Goal: Check status

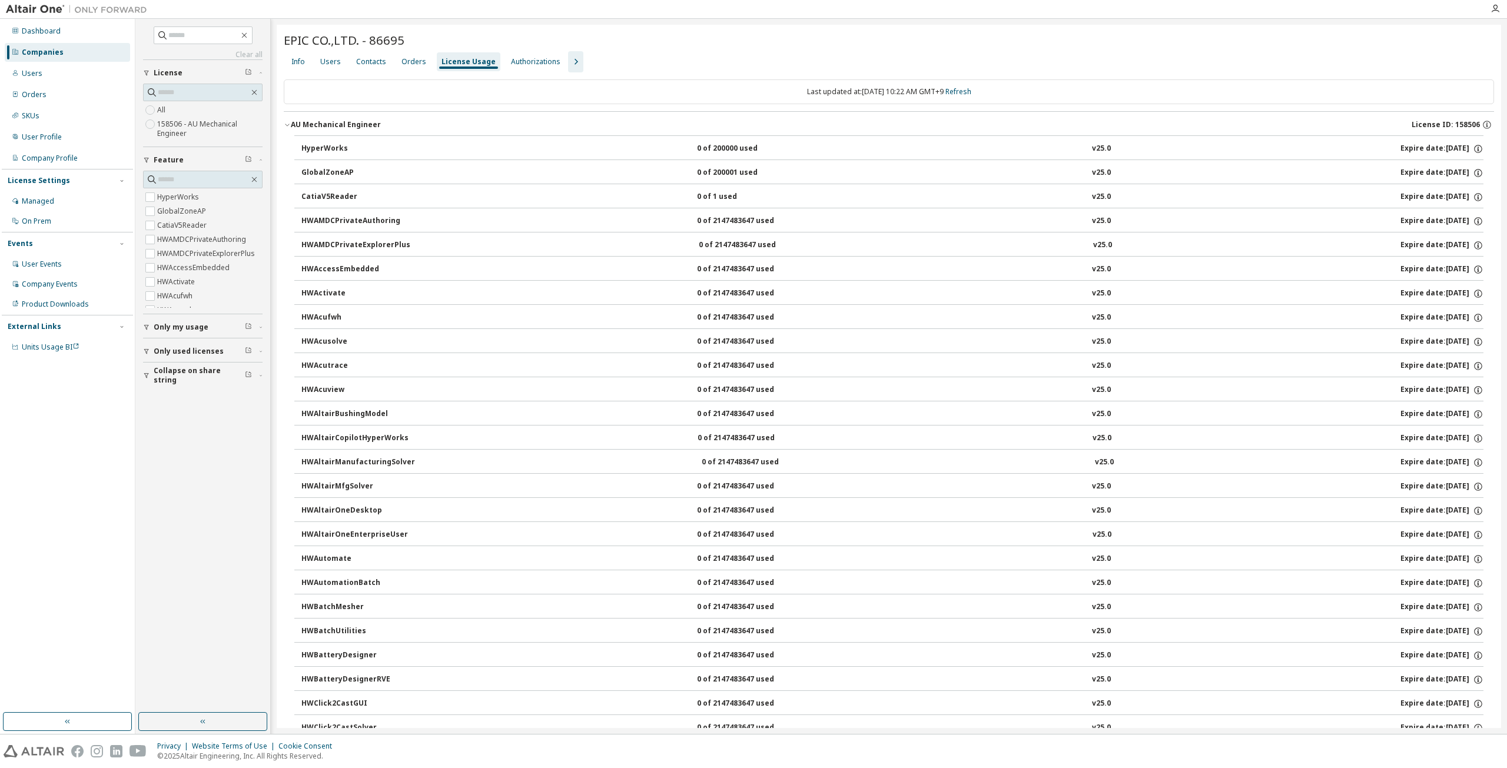
click at [150, 348] on icon "button" at bounding box center [146, 351] width 7 height 7
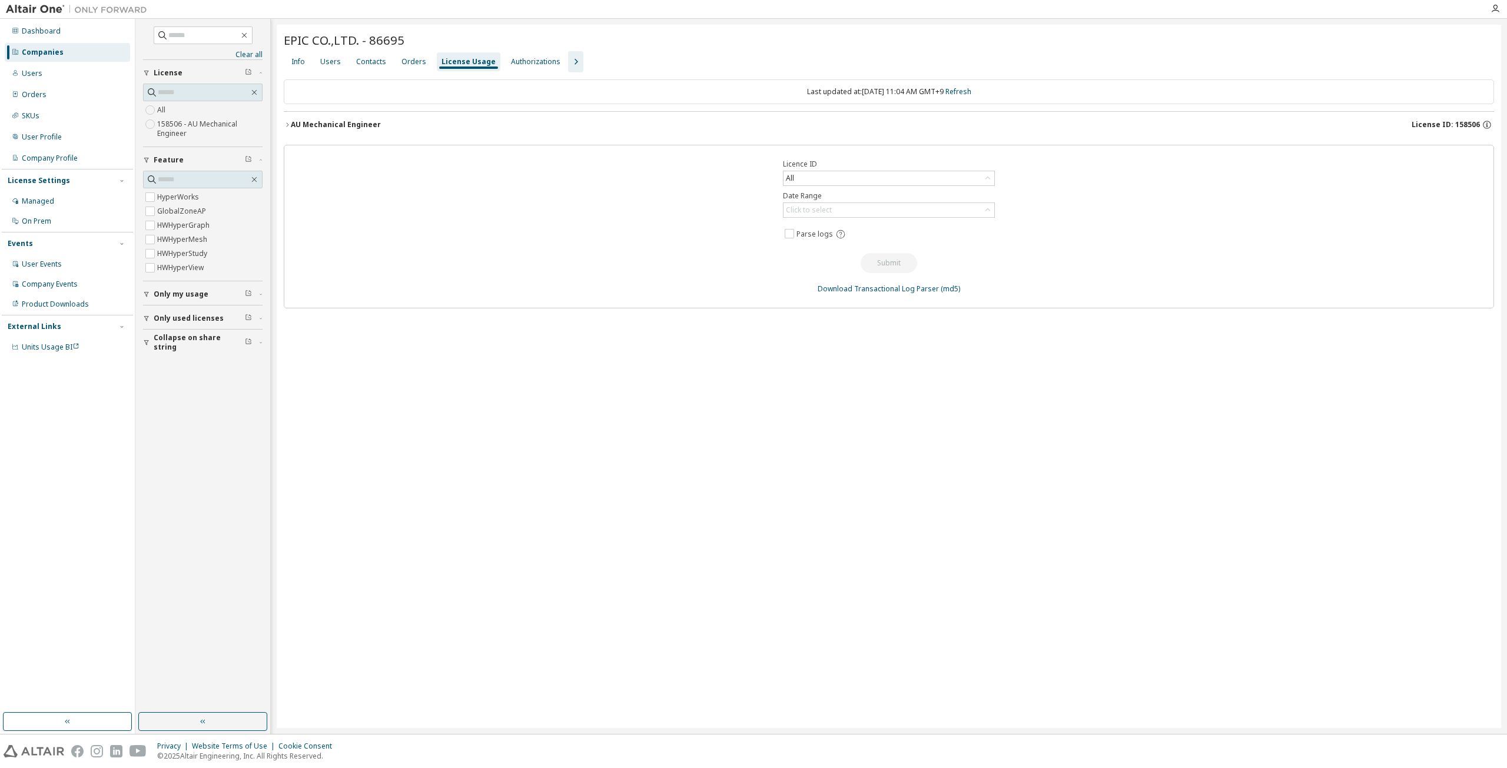
click at [284, 125] on icon "button" at bounding box center [287, 124] width 7 height 7
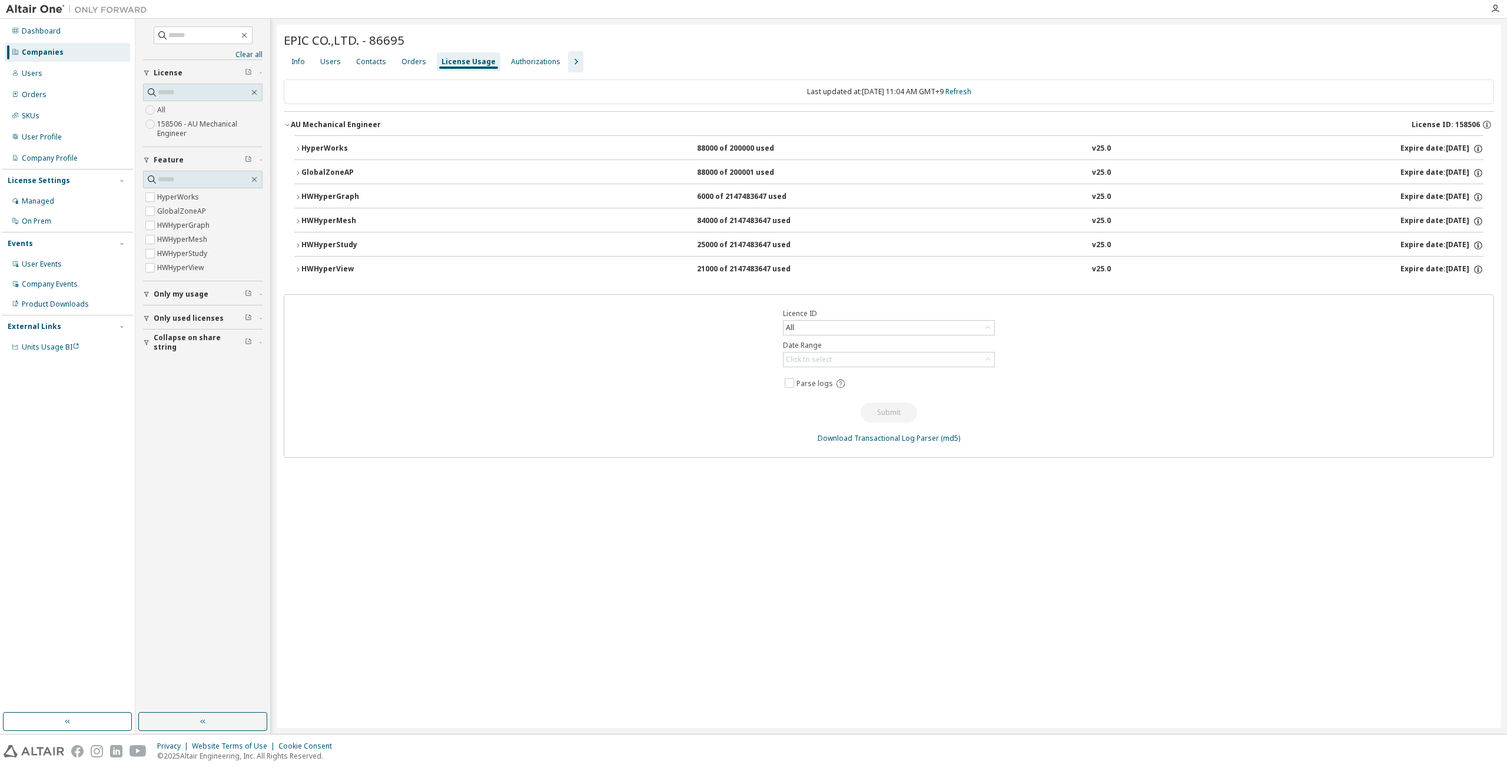
click at [296, 168] on button "GlobalZoneAP 88000 of 200001 used v25.0 Expire date: [DATE]" at bounding box center [888, 173] width 1189 height 26
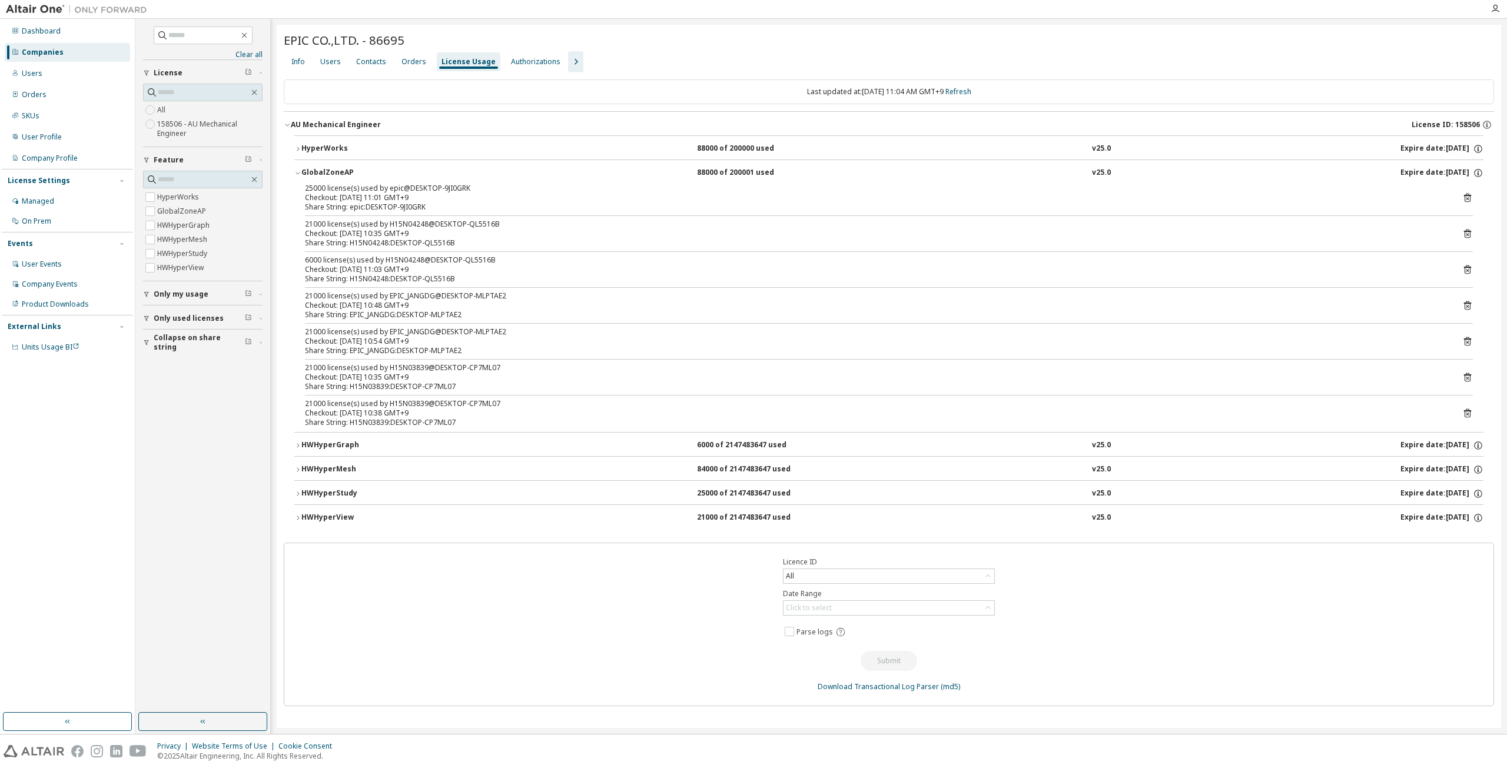
click at [296, 493] on icon "button" at bounding box center [297, 493] width 7 height 7
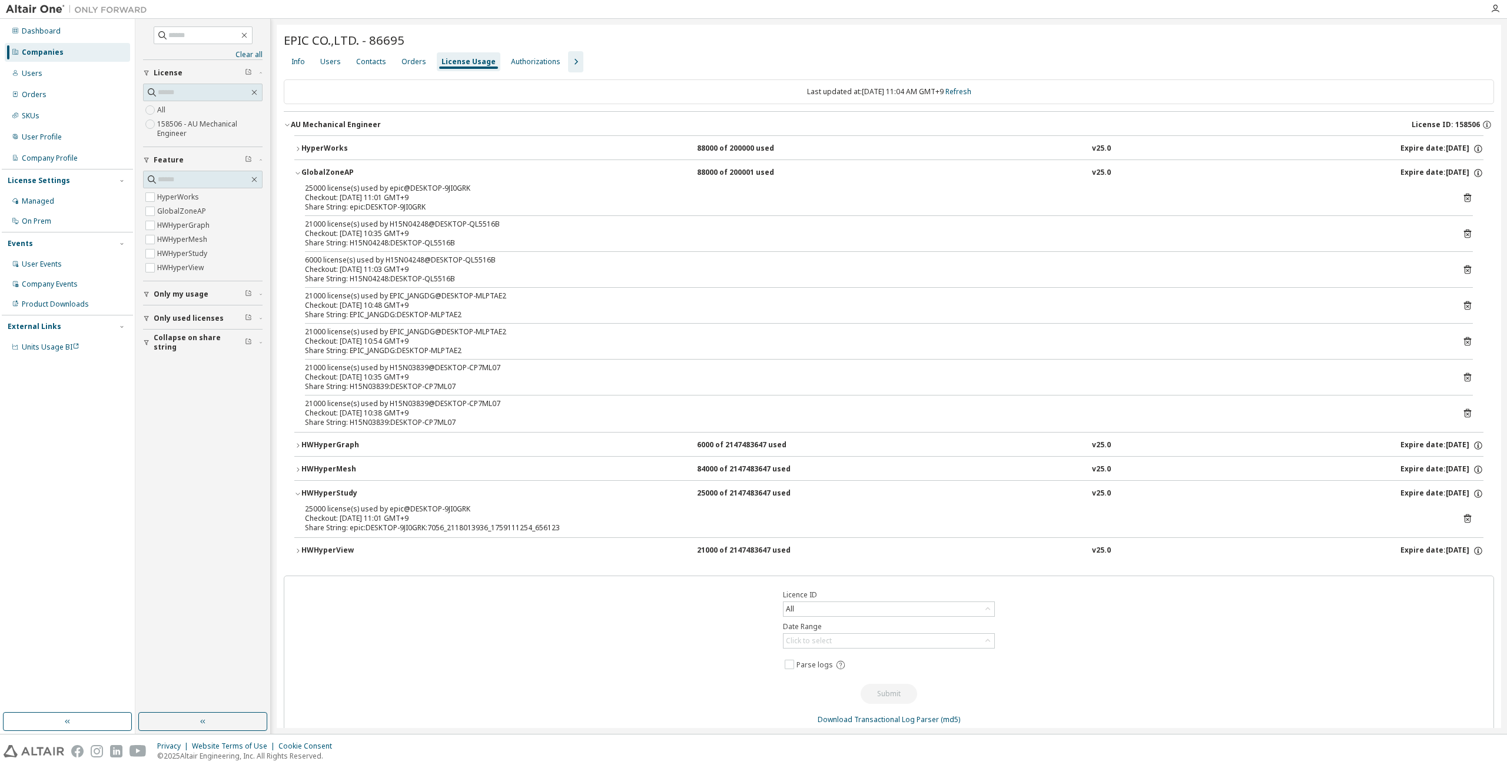
click at [298, 463] on button "HWHyperMesh 84000 of 2147483647 used v25.0 Expire date: [DATE]" at bounding box center [888, 470] width 1189 height 26
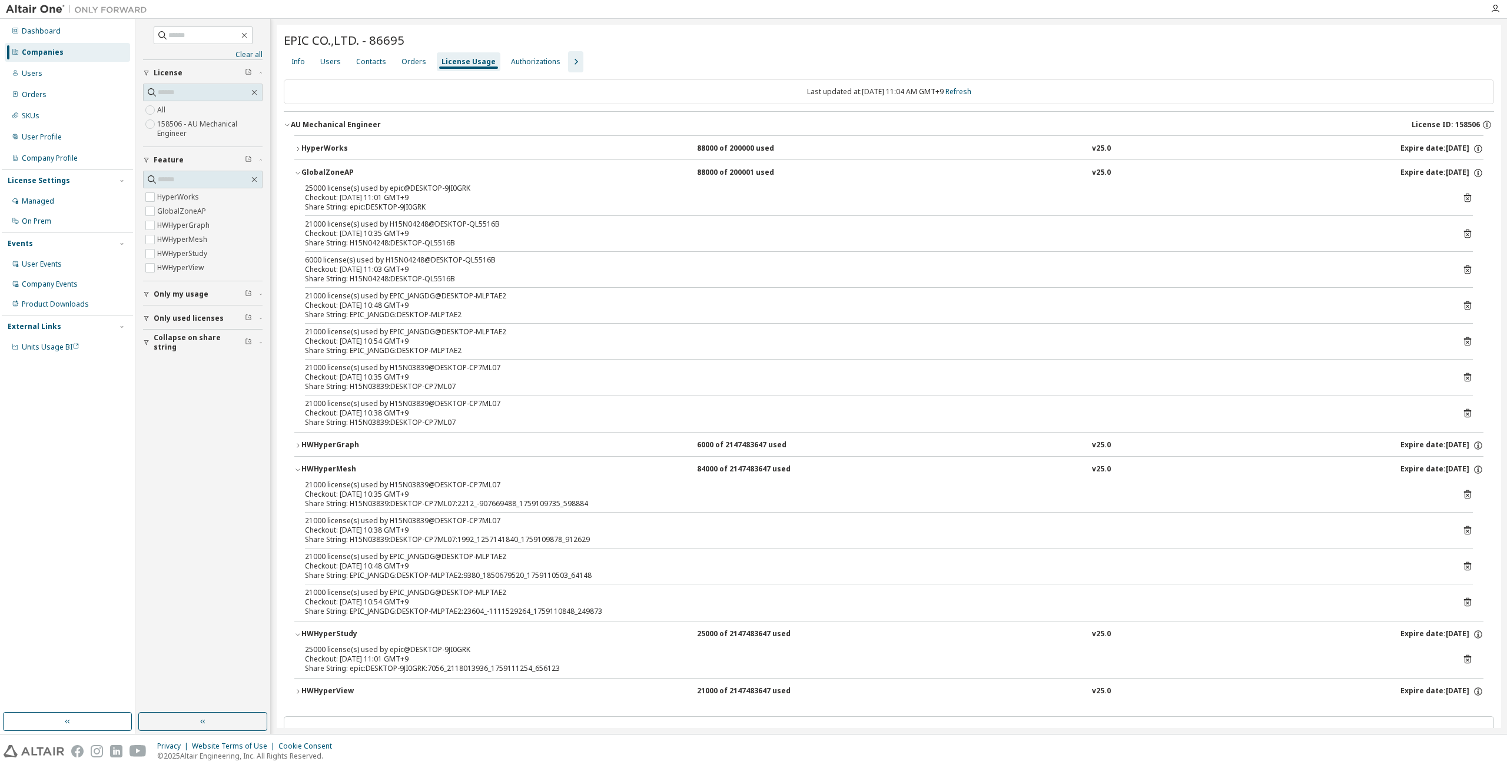
click at [148, 312] on button "Only used licenses" at bounding box center [203, 319] width 120 height 26
click at [163, 349] on label "No" at bounding box center [163, 350] width 12 height 14
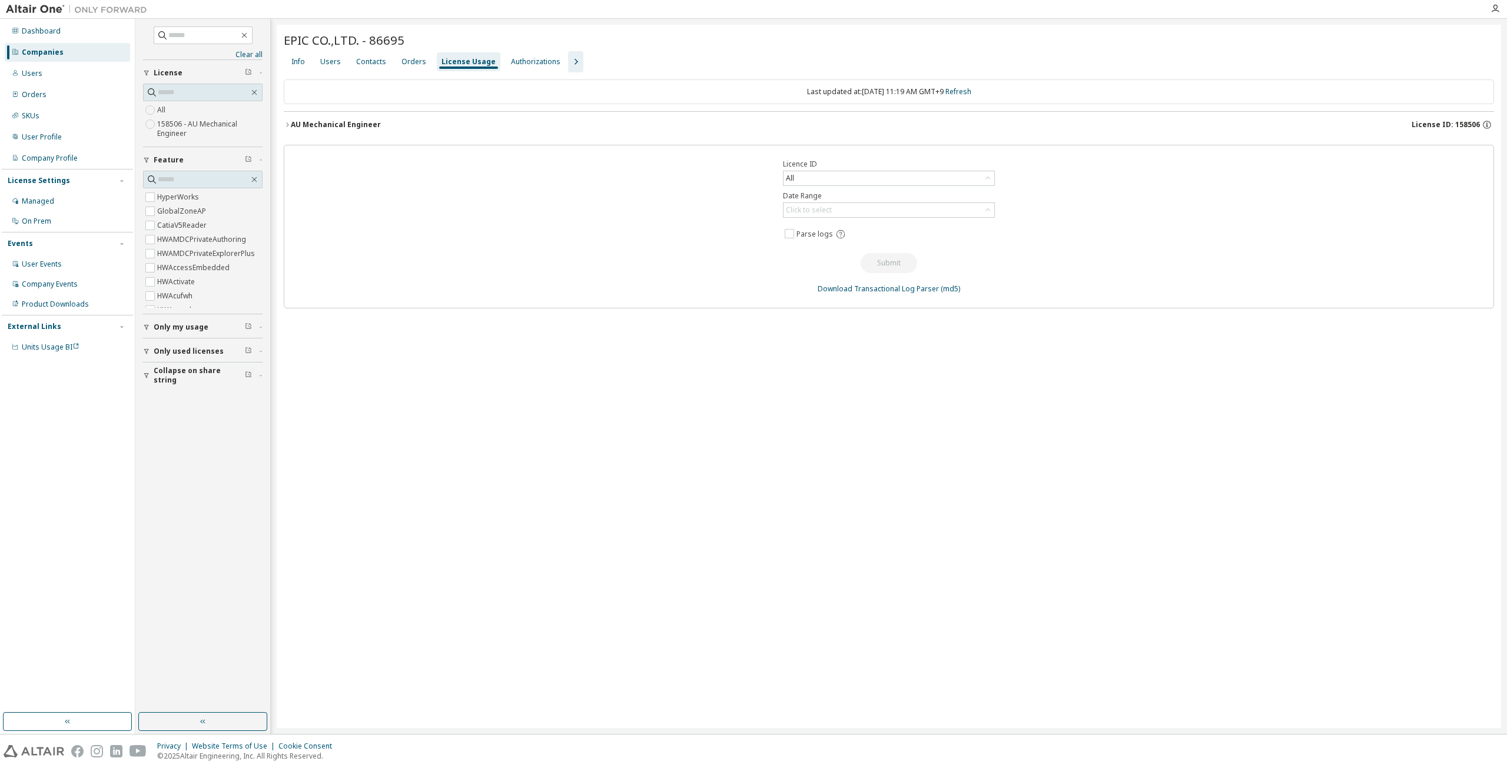
click at [167, 347] on span "Only used licenses" at bounding box center [189, 351] width 70 height 9
click at [286, 124] on icon "button" at bounding box center [287, 124] width 7 height 7
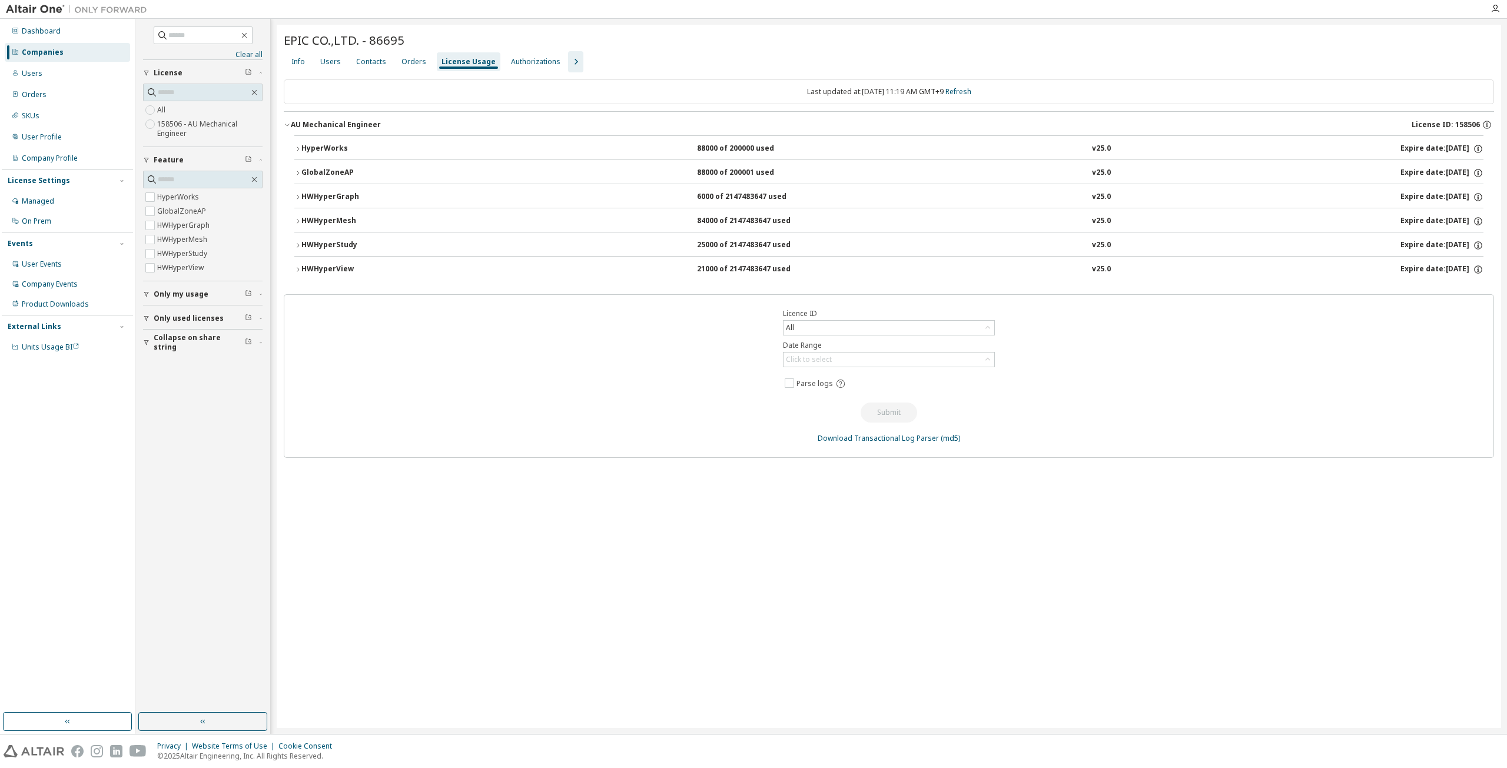
click at [297, 244] on icon "button" at bounding box center [297, 245] width 7 height 7
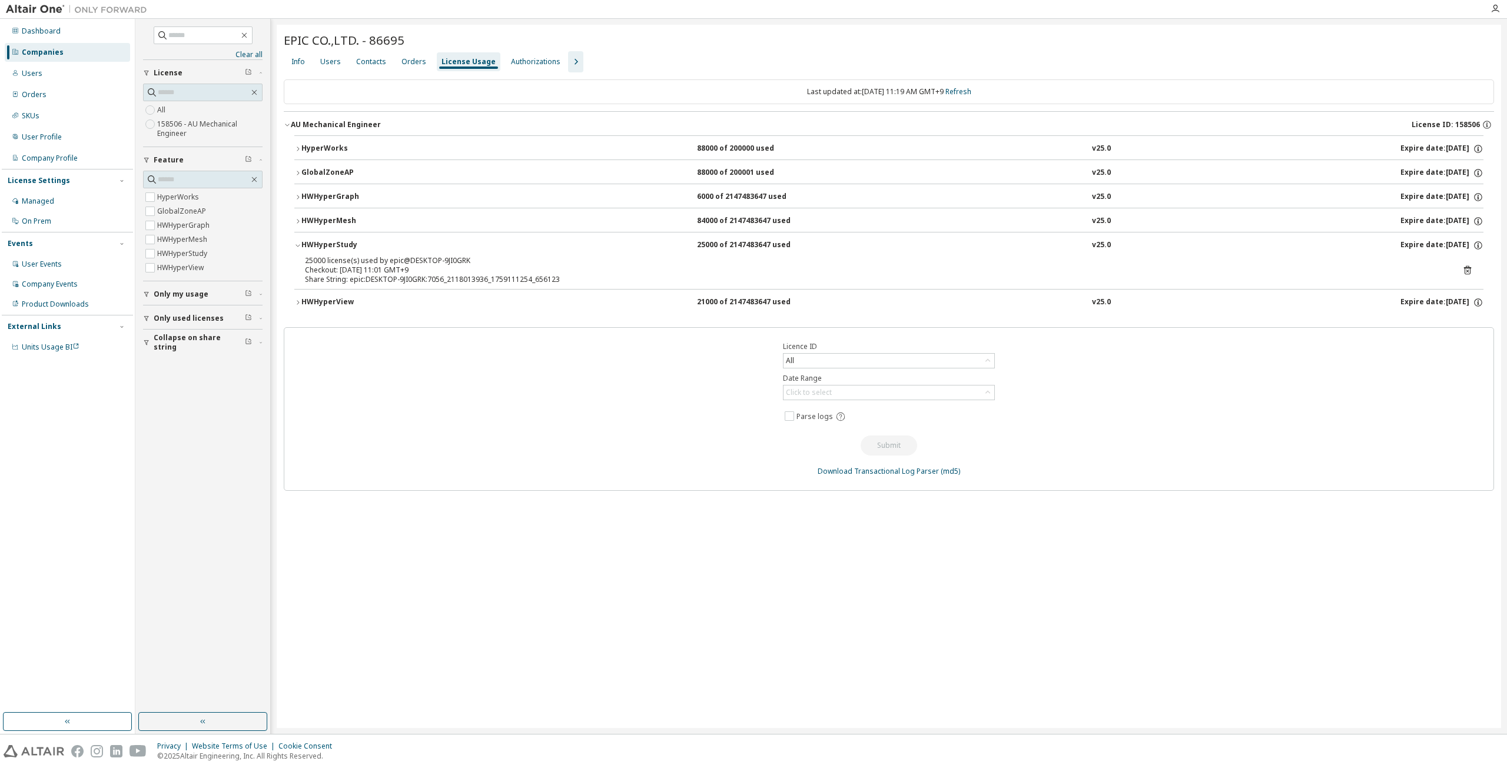
click at [414, 276] on div "Share String: epic:DESKTOP-9JI0GRK:7056_2118013936_1759111254_656123" at bounding box center [875, 279] width 1140 height 9
click at [542, 281] on div "Share String: epic:DESKTOP-9JI0GRK:7056_2118013936_1759111254_656123" at bounding box center [875, 279] width 1140 height 9
drag, startPoint x: 527, startPoint y: 277, endPoint x: 297, endPoint y: 261, distance: 230.7
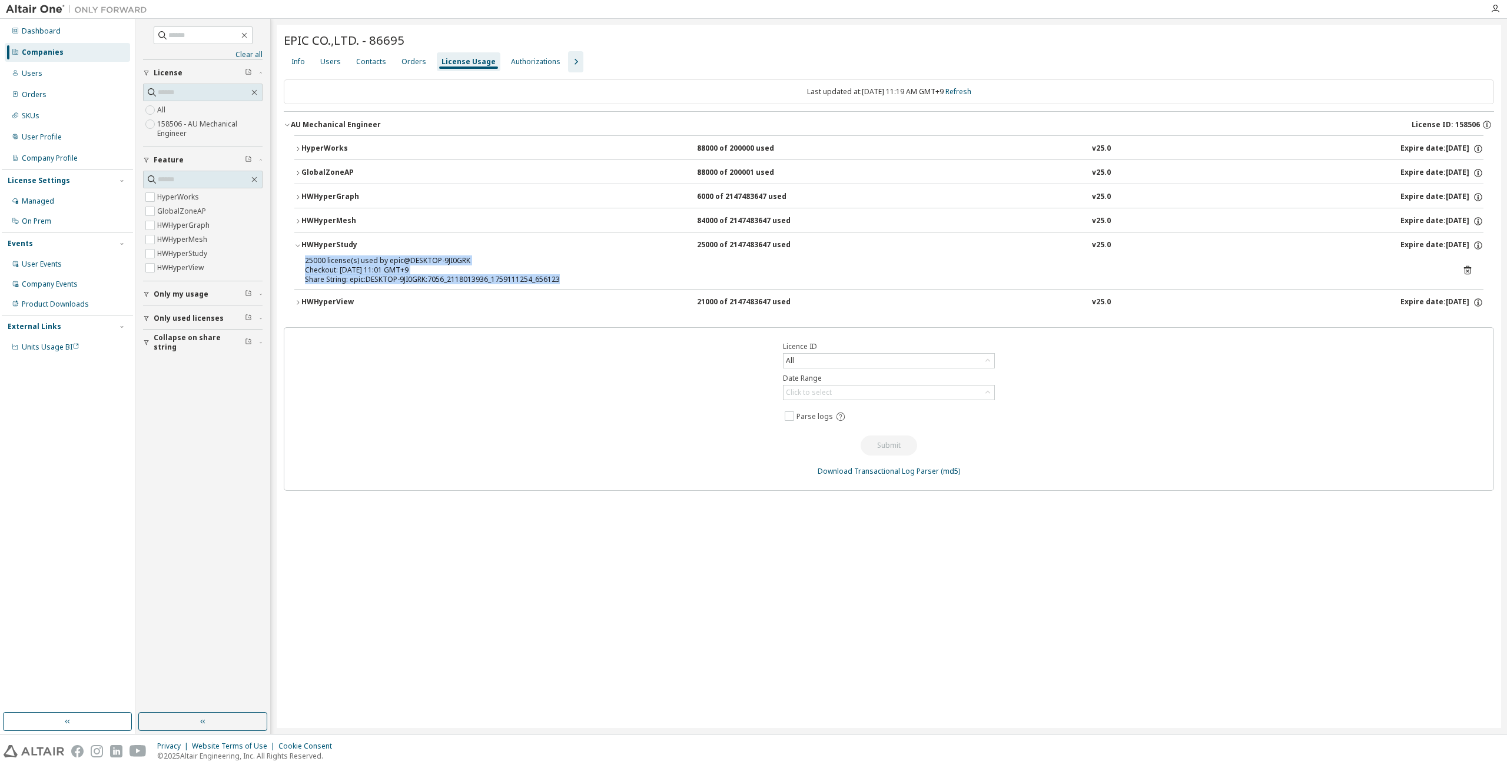
click at [297, 261] on div "25000 license(s) used by epic@DESKTOP-9JI0GRK Checkout: [DATE] 11:01 GMT+9 Shar…" at bounding box center [888, 272] width 1189 height 33
click at [300, 221] on icon "button" at bounding box center [297, 221] width 7 height 7
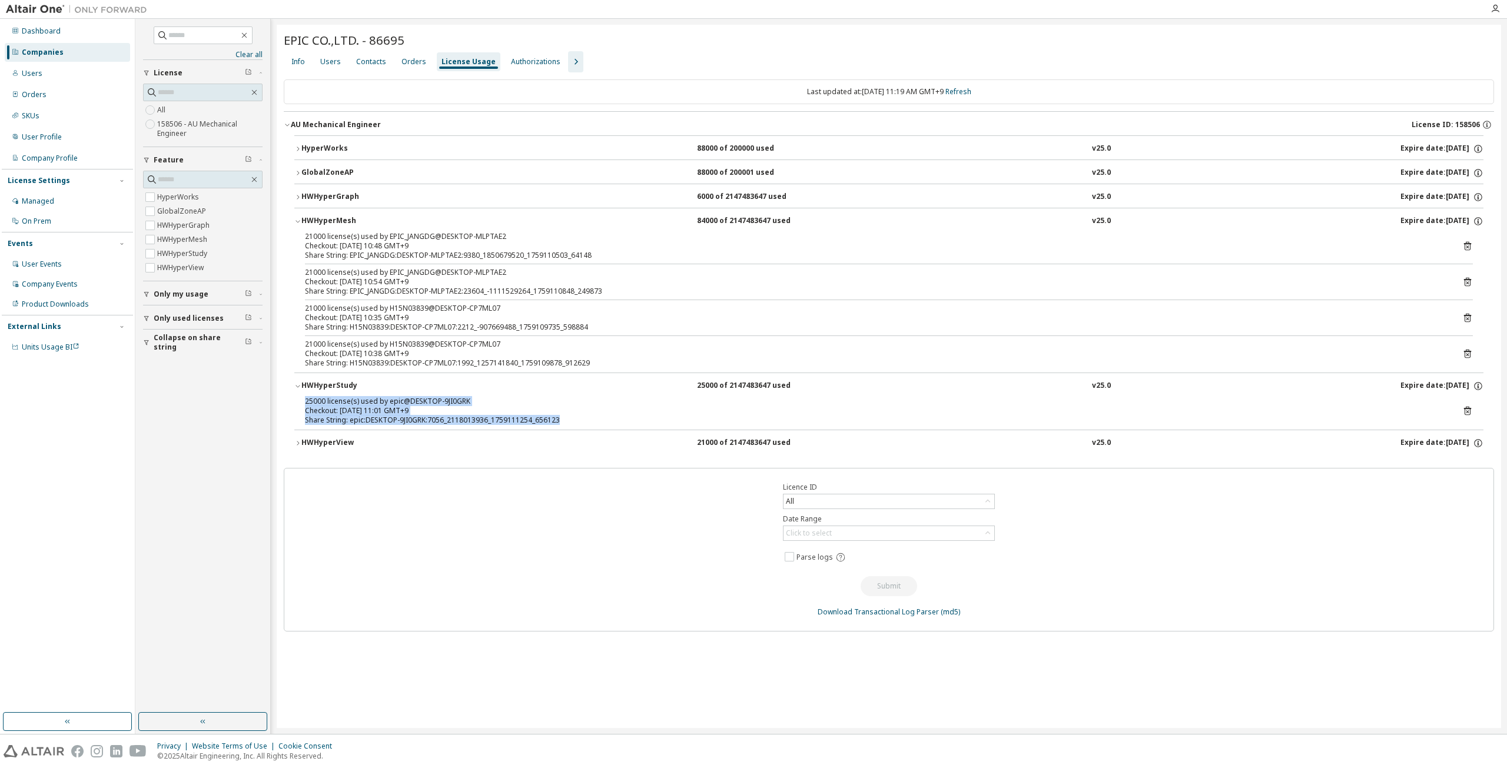
click at [297, 194] on icon "button" at bounding box center [297, 197] width 7 height 7
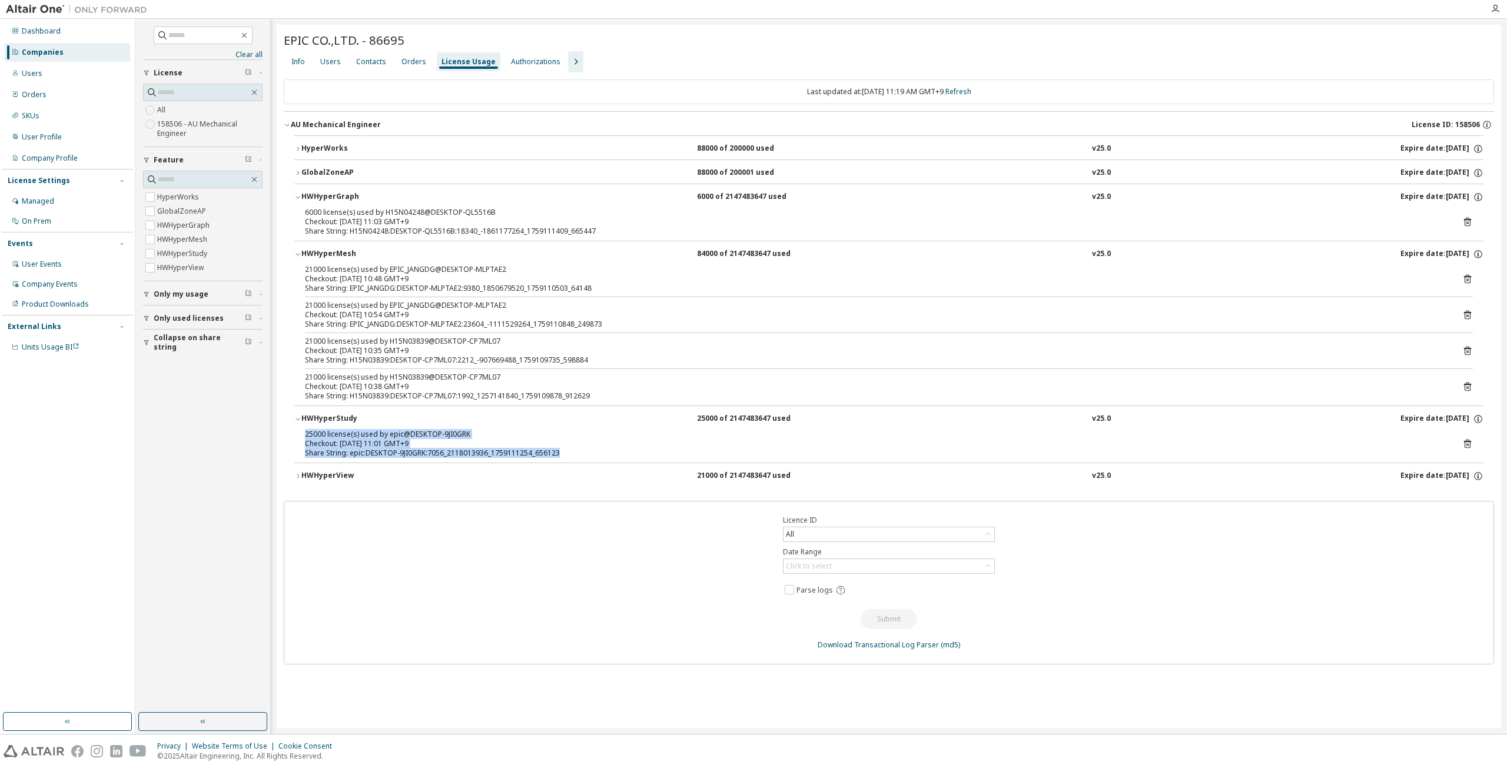
click at [301, 171] on div "GlobalZoneAP" at bounding box center [354, 173] width 106 height 11
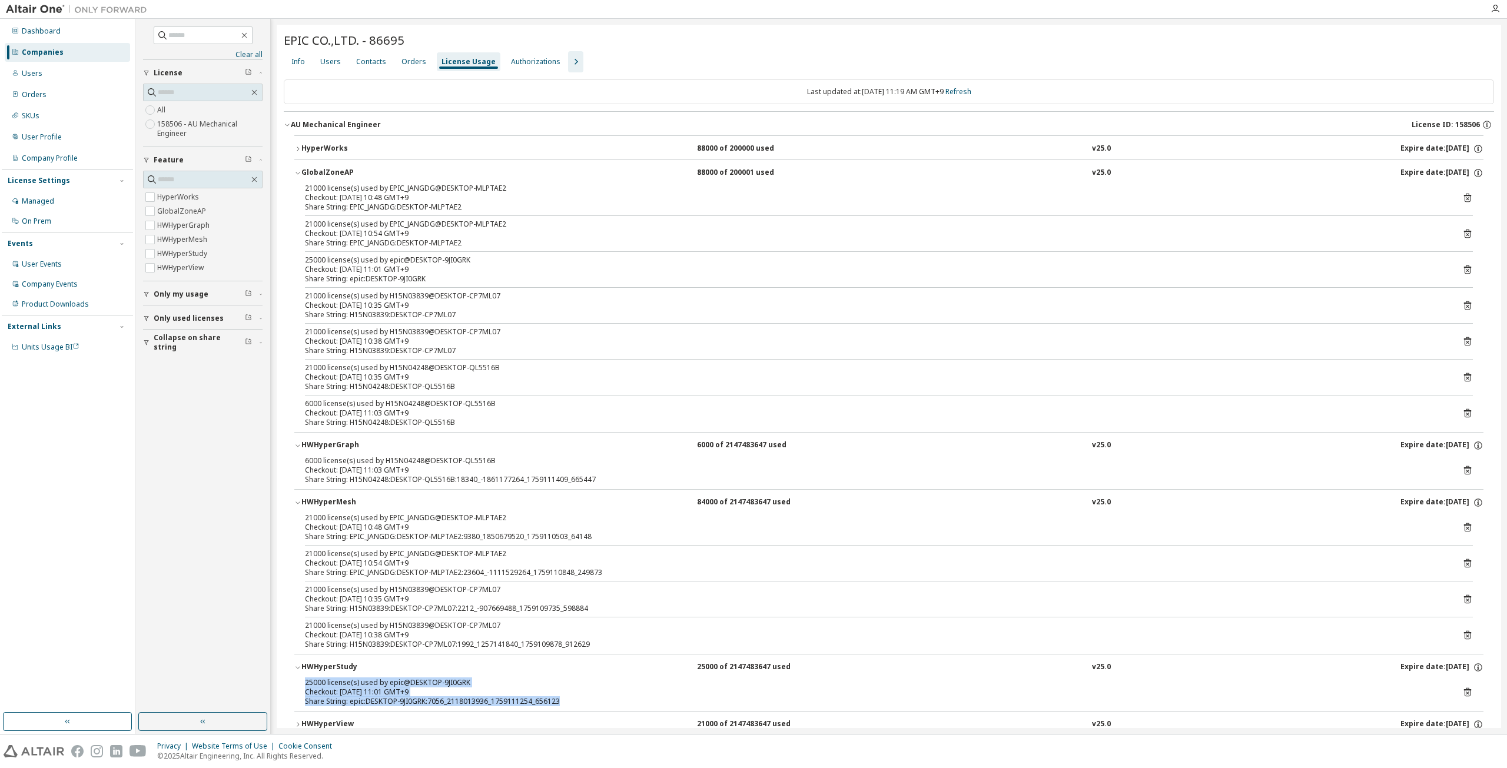
click at [487, 683] on div "25000 license(s) used by epic@DESKTOP-9JI0GRK" at bounding box center [875, 682] width 1140 height 9
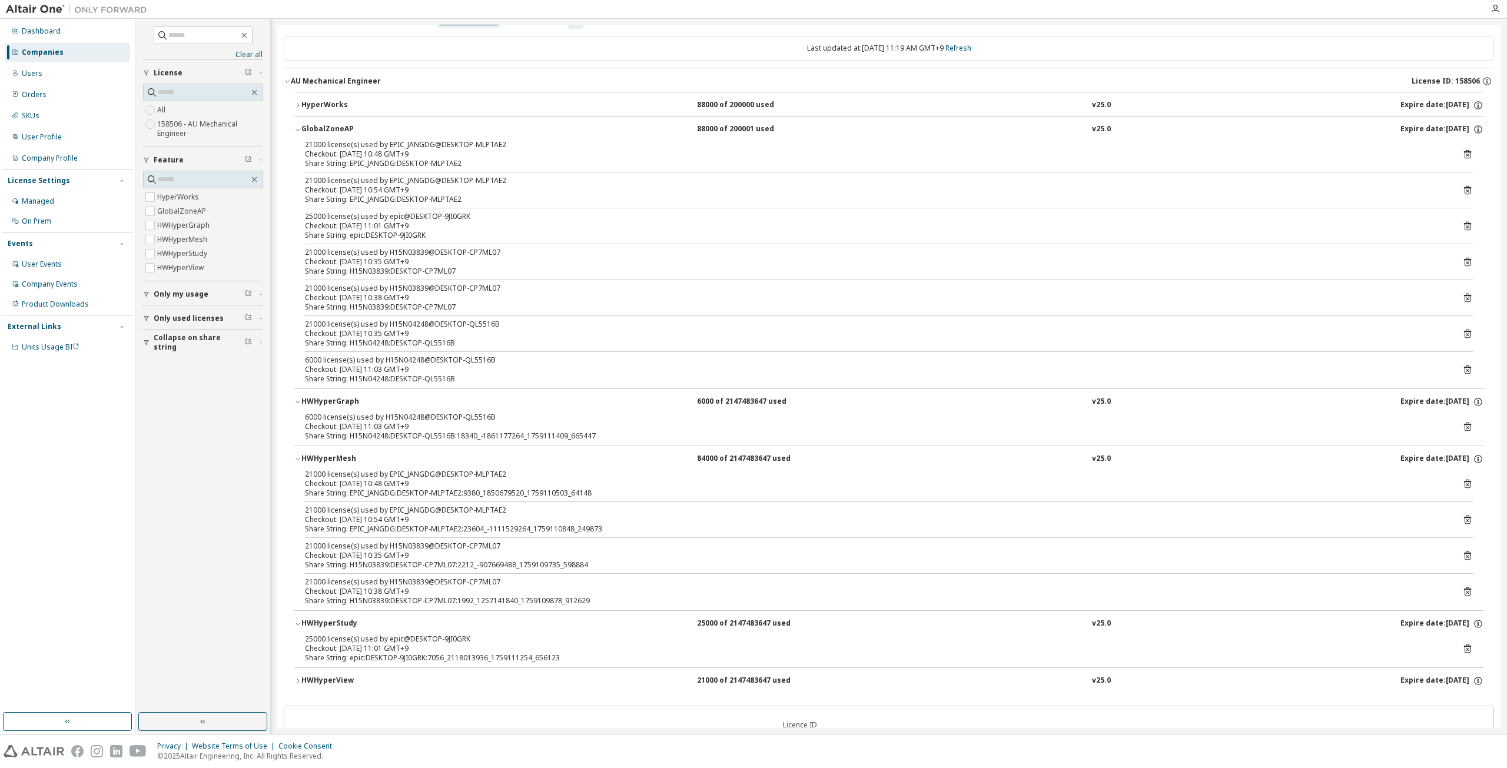
scroll to position [59, 0]
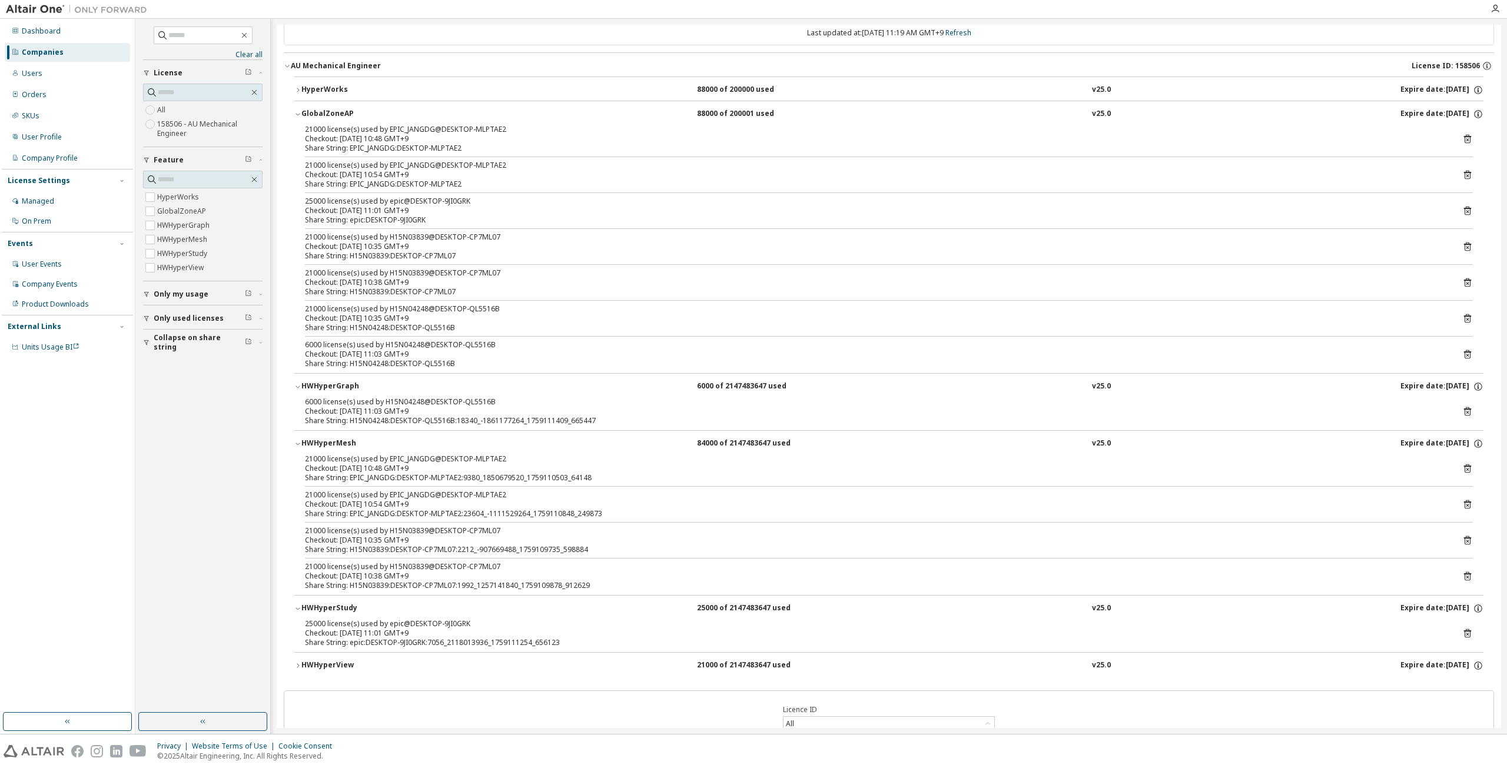
click at [300, 664] on icon "button" at bounding box center [297, 665] width 7 height 7
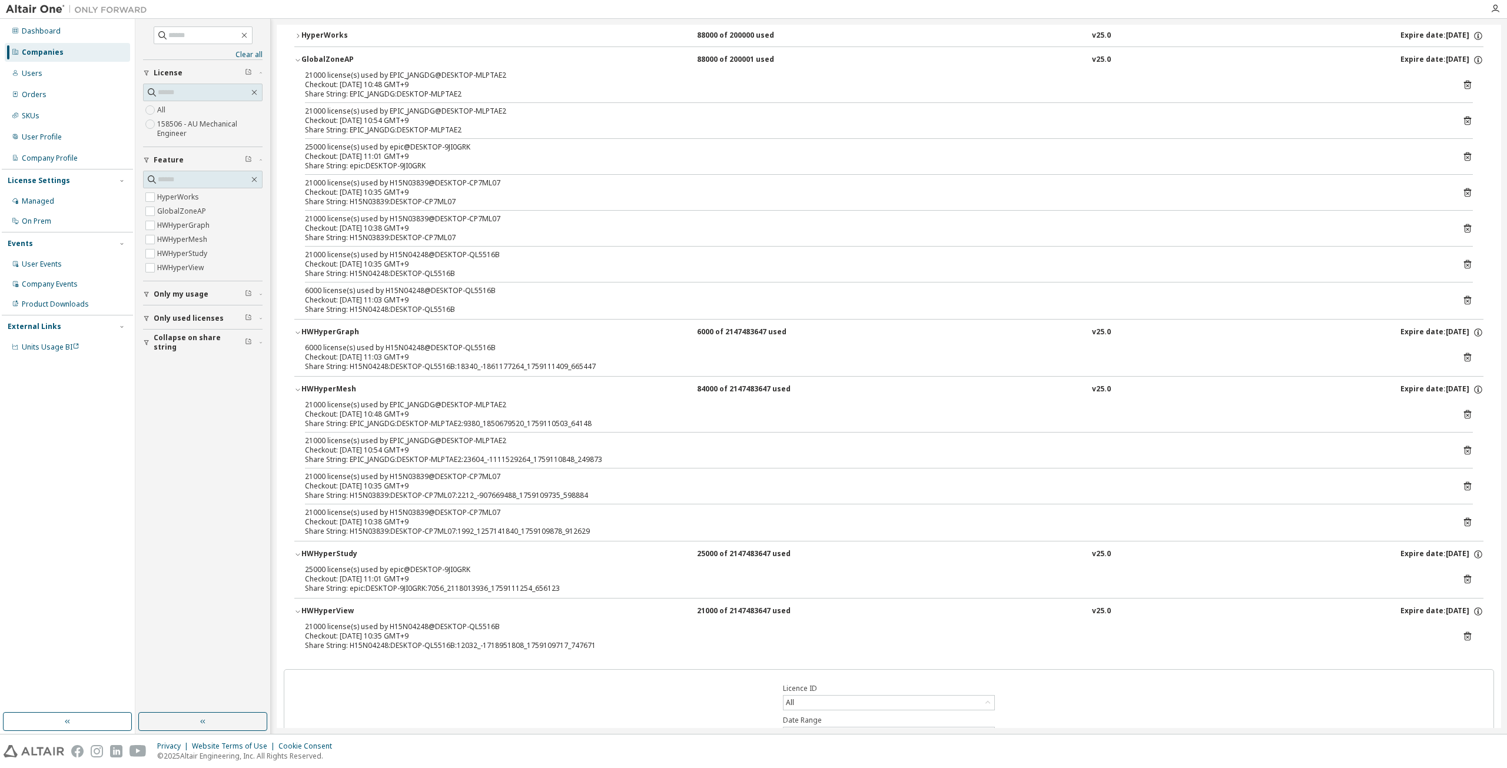
scroll to position [102, 0]
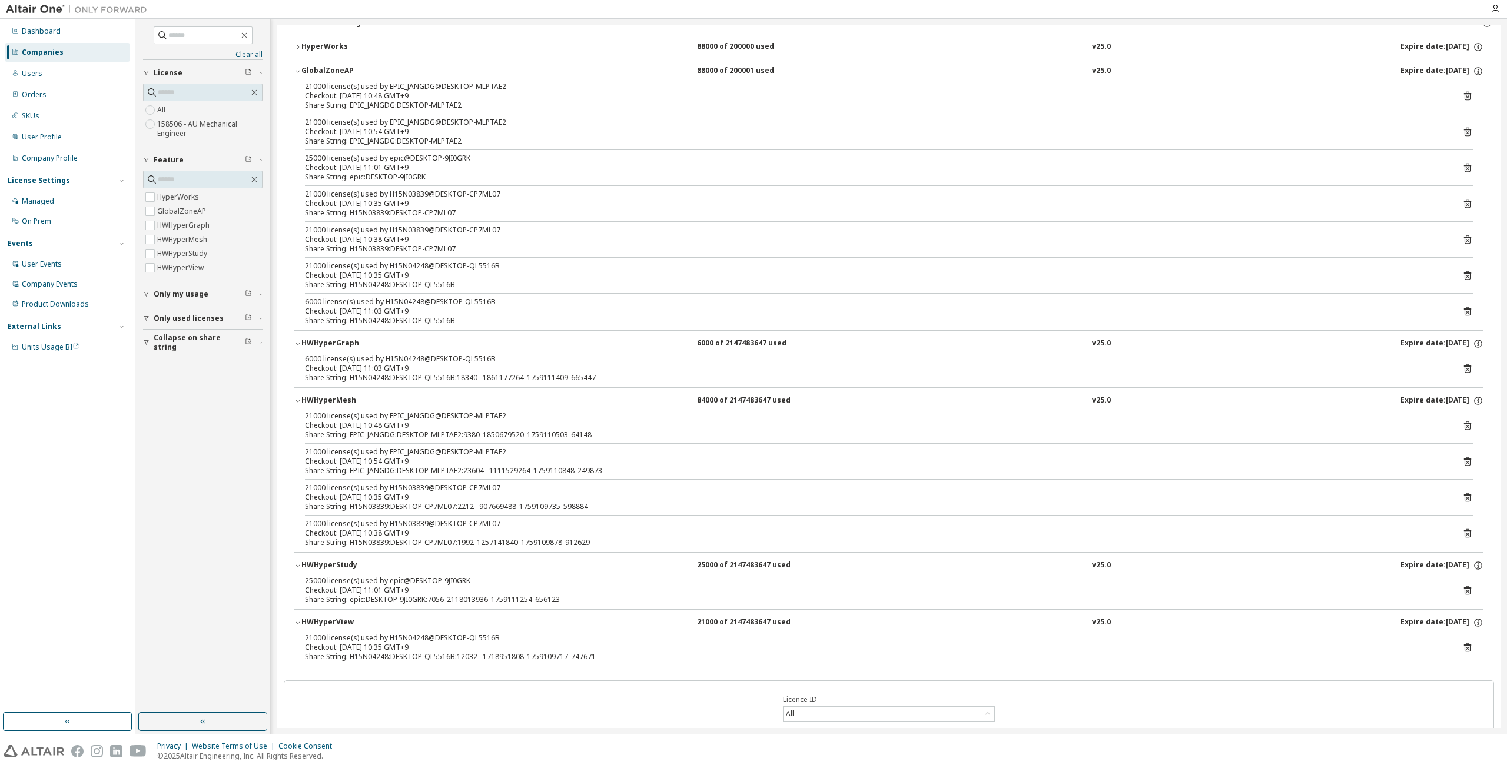
click at [296, 44] on icon "button" at bounding box center [297, 47] width 7 height 7
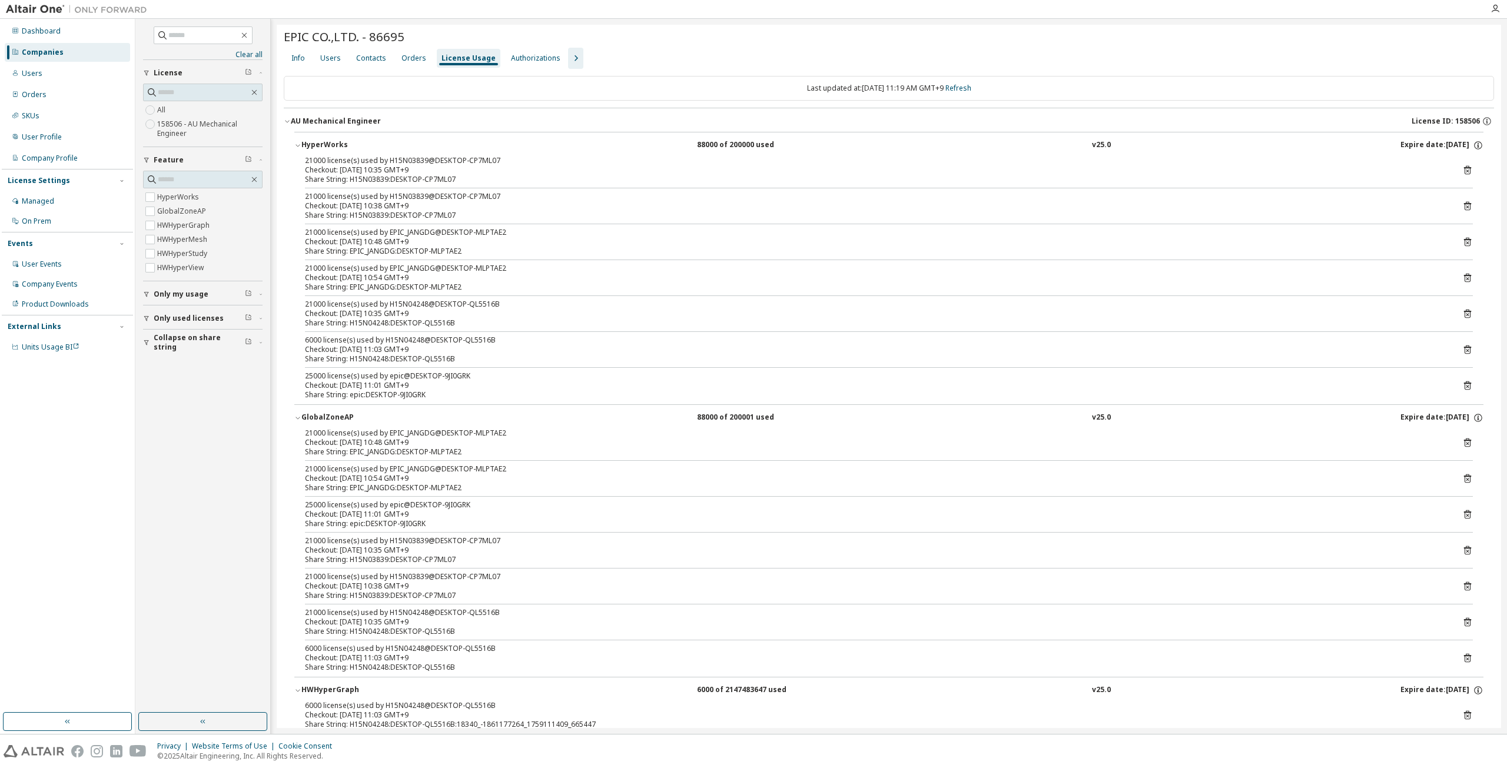
scroll to position [0, 0]
